Goal: Navigation & Orientation: Find specific page/section

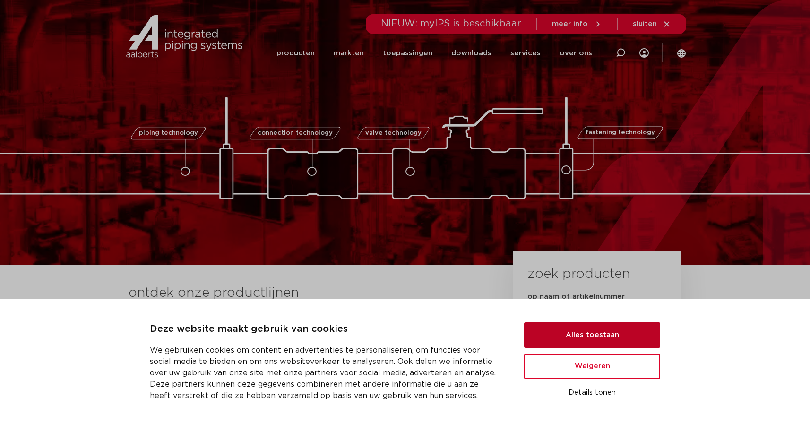
click at [570, 328] on button "Alles toestaan" at bounding box center [592, 335] width 136 height 26
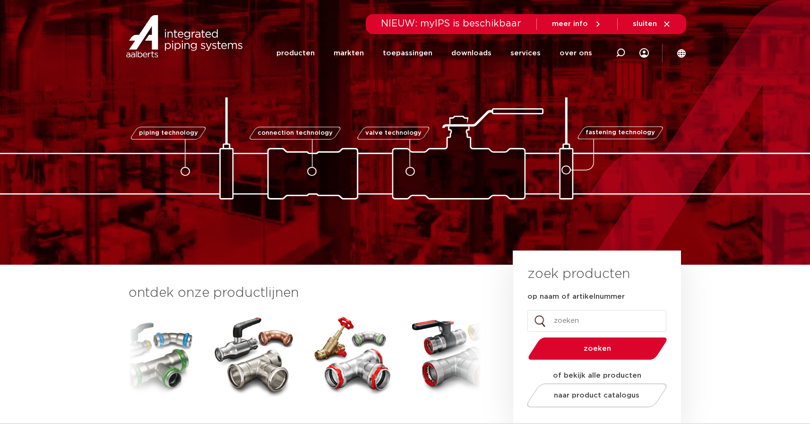
click at [164, 355] on img at bounding box center [154, 354] width 85 height 85
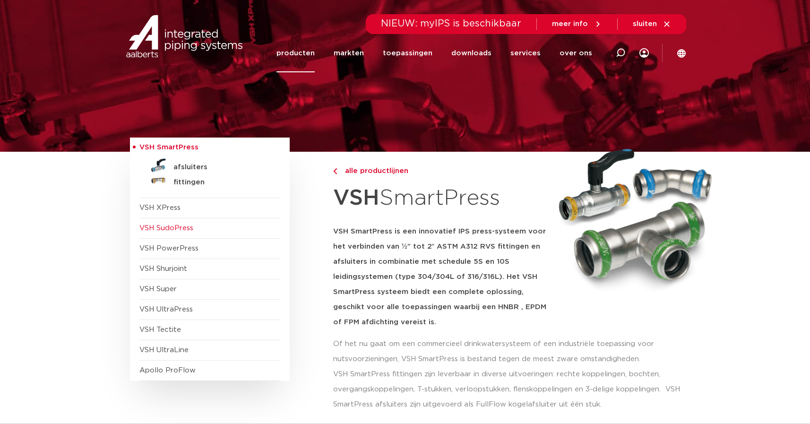
click at [169, 233] on span "VSH SudoPress" at bounding box center [209, 228] width 141 height 20
click at [217, 105] on div at bounding box center [405, 76] width 562 height 152
